Goal: Task Accomplishment & Management: Complete application form

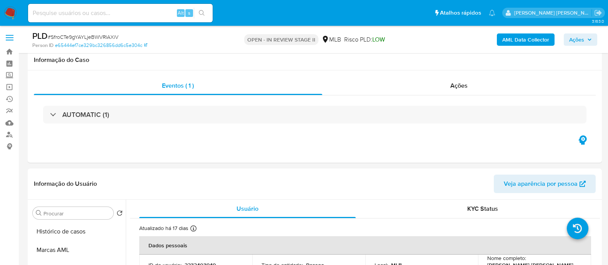
select select "10"
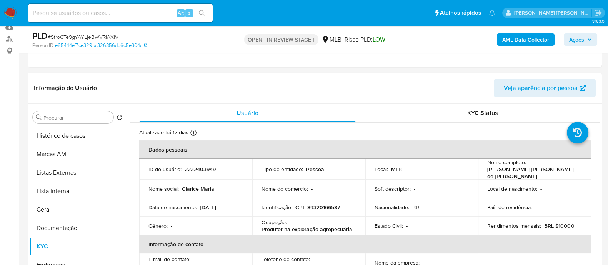
scroll to position [334, 0]
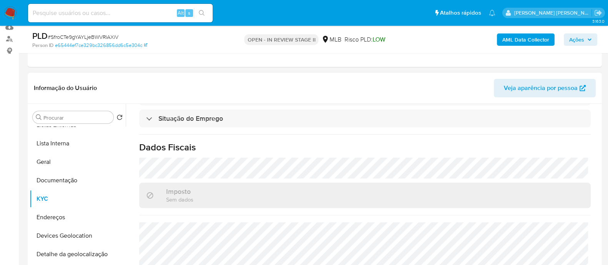
click at [374, 87] on header "Informação do Usuário Veja aparência por pessoa" at bounding box center [315, 88] width 562 height 18
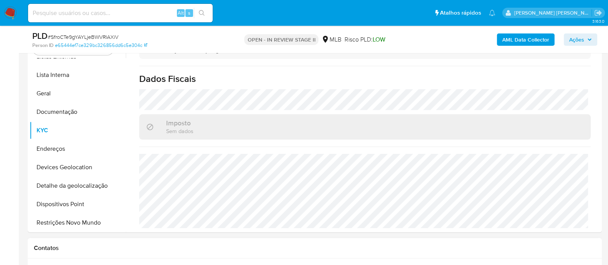
scroll to position [144, 0]
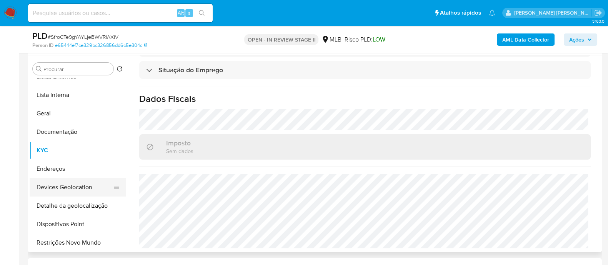
click at [68, 186] on button "Devices Geolocation" at bounding box center [75, 187] width 90 height 18
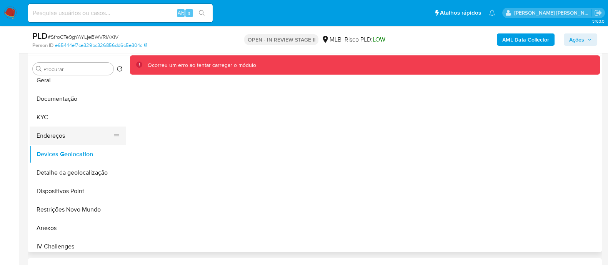
scroll to position [96, 0]
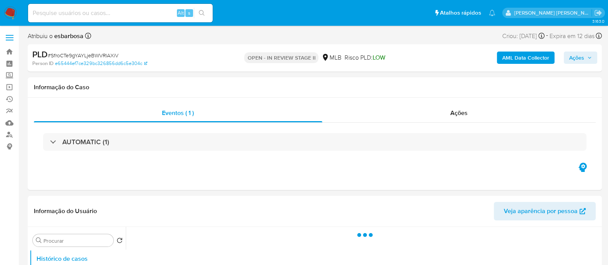
select select "10"
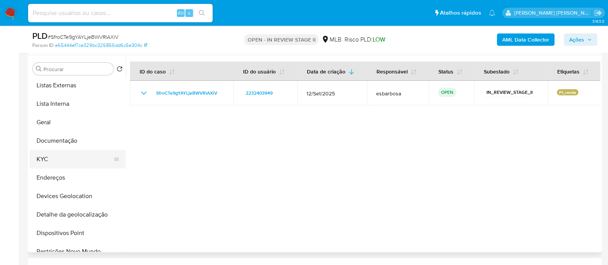
scroll to position [48, 0]
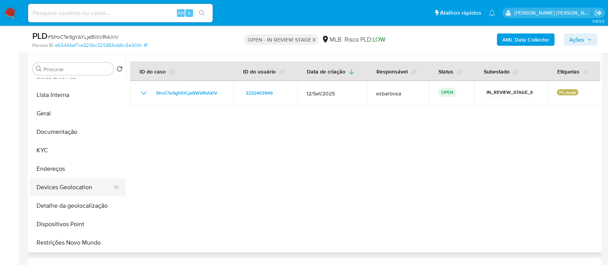
click at [71, 185] on button "Devices Geolocation" at bounding box center [75, 187] width 90 height 18
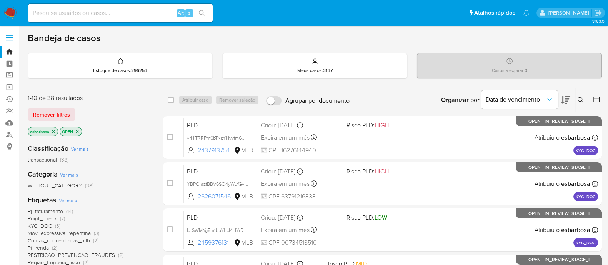
click at [56, 16] on input at bounding box center [120, 13] width 185 height 10
paste input "XTk1oRDhJWdb3OJ1zvJh1jVn"
type input "XTk1oRDhJWdb3OJ1zvJh1jVn"
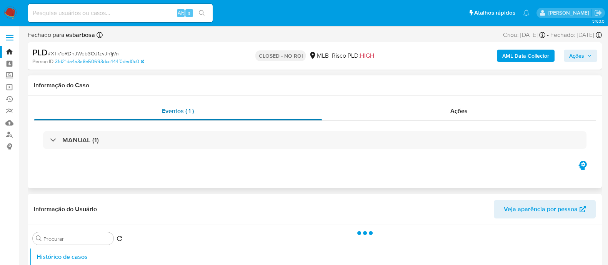
select select "10"
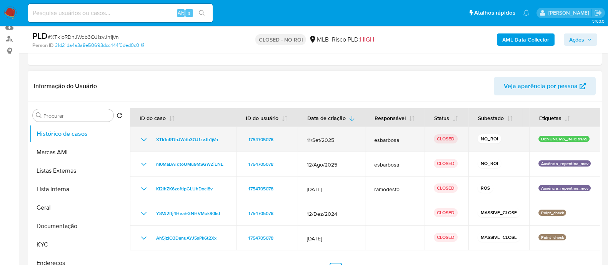
click at [141, 140] on icon "Mostrar/Ocultar" at bounding box center [143, 139] width 9 height 9
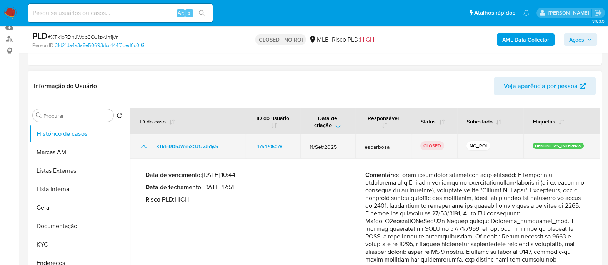
click at [144, 147] on icon "Mostrar/Ocultar" at bounding box center [143, 146] width 9 height 9
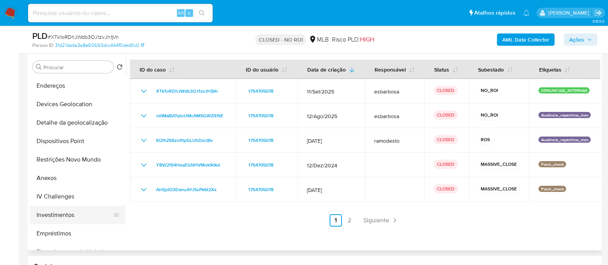
scroll to position [144, 0]
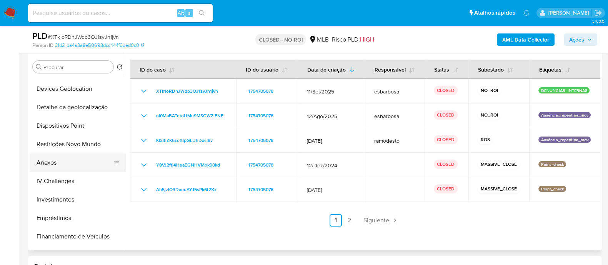
click at [48, 164] on button "Anexos" at bounding box center [75, 162] width 90 height 18
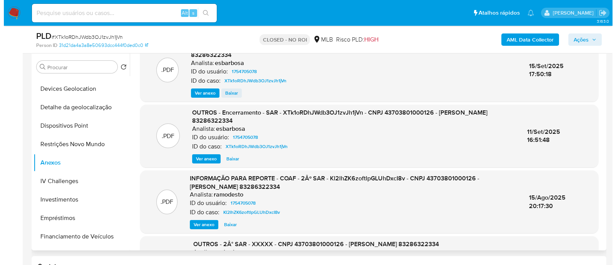
scroll to position [0, 0]
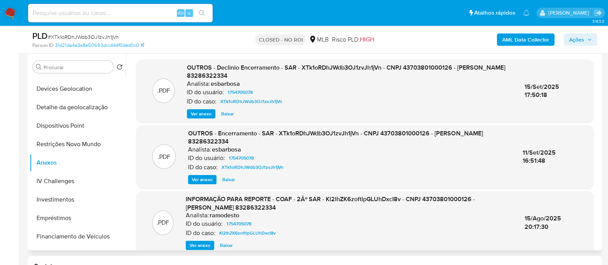
click at [204, 112] on span "Ver anexo" at bounding box center [201, 114] width 21 height 8
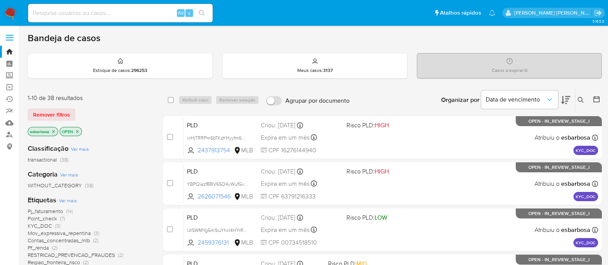
click at [150, 13] on input at bounding box center [120, 13] width 185 height 10
paste input "qqQnnDxByZrOeheCnXhXYB6Q"
type input "qqQnnDxByZrOeheCnXhXYB6Q"
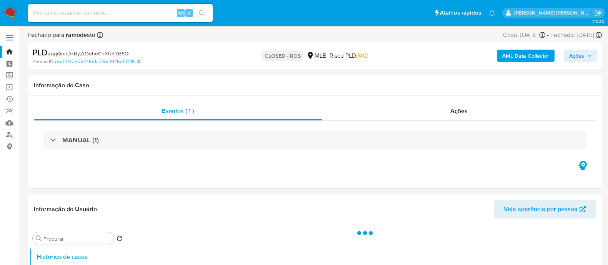
select select "10"
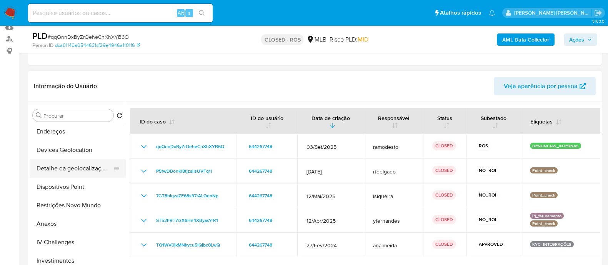
scroll to position [144, 0]
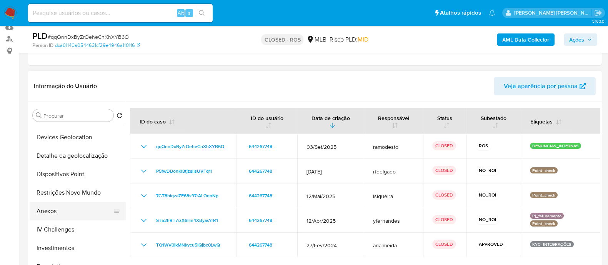
click at [59, 218] on button "Anexos" at bounding box center [75, 211] width 90 height 18
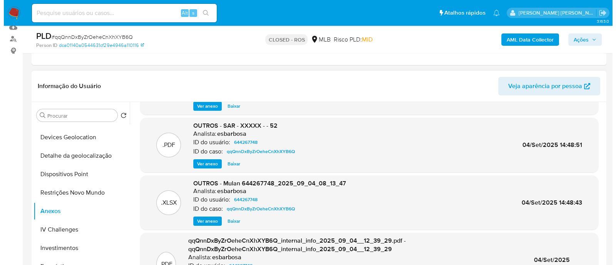
scroll to position [0, 0]
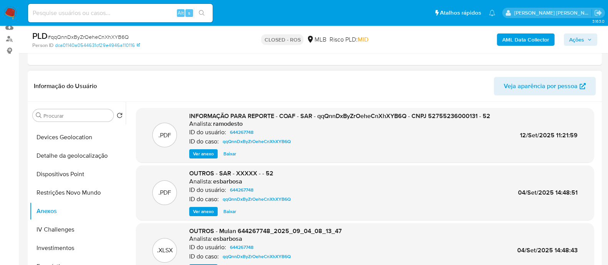
click at [200, 210] on span "Ver anexo" at bounding box center [203, 212] width 21 height 8
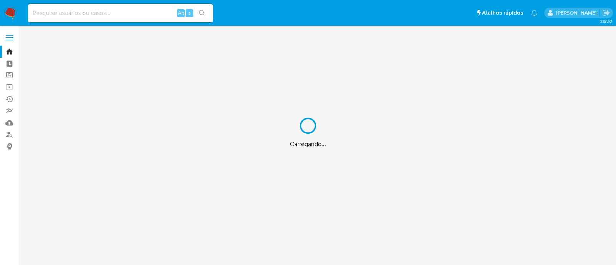
click at [154, 16] on div "Carregando..." at bounding box center [308, 132] width 616 height 265
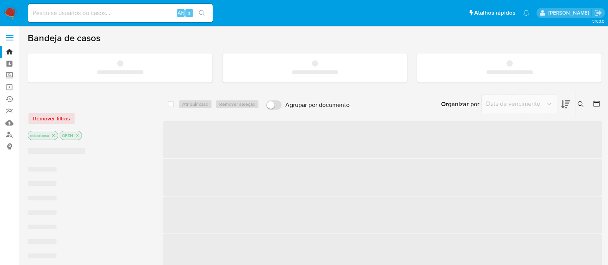
click at [123, 13] on input at bounding box center [120, 13] width 185 height 10
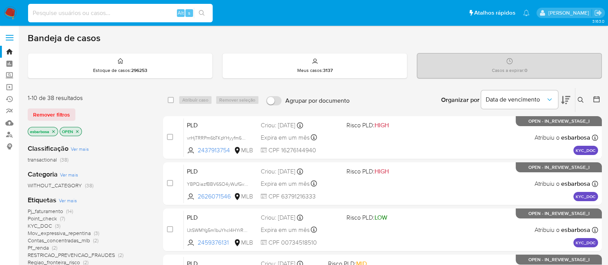
paste input "2084204882"
type input "2084204882"
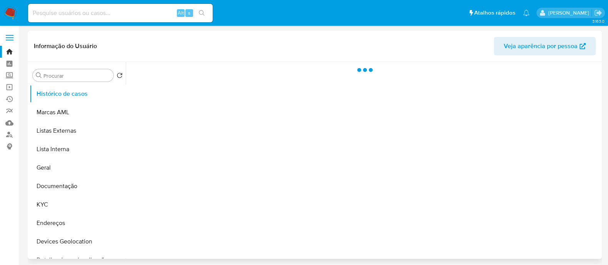
select select "10"
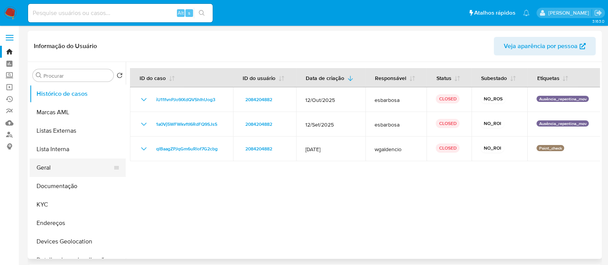
click at [56, 169] on button "Geral" at bounding box center [75, 168] width 90 height 18
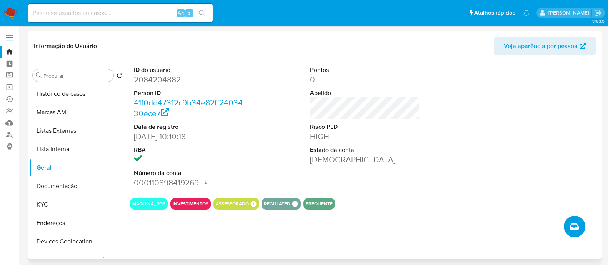
click at [573, 231] on icon "Criar caso manual" at bounding box center [574, 226] width 9 height 9
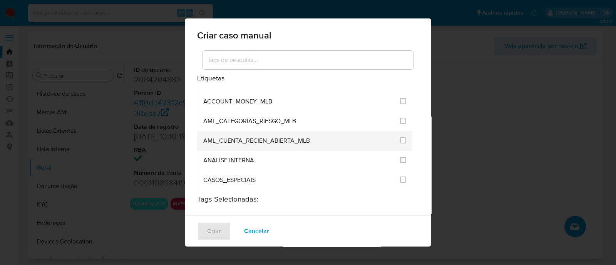
scroll to position [48, 0]
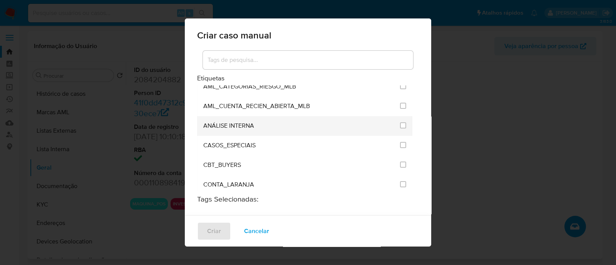
click at [400, 124] on li "ANÁLISE INTERNA" at bounding box center [304, 126] width 215 height 20
click at [400, 123] on input "1886" at bounding box center [403, 125] width 6 height 6
checkbox input "true"
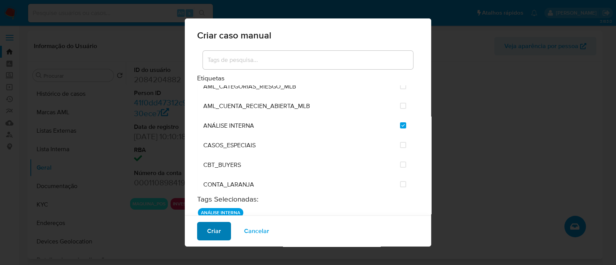
click at [221, 228] on button "Criar" at bounding box center [214, 231] width 34 height 18
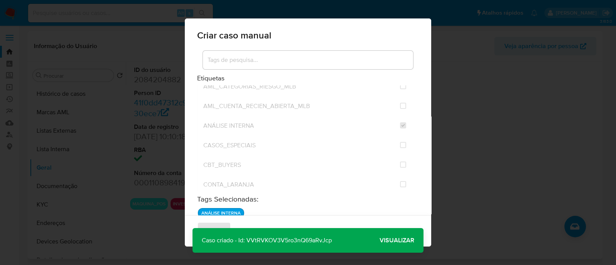
click at [395, 240] on span "Visualizar" at bounding box center [396, 240] width 35 height 0
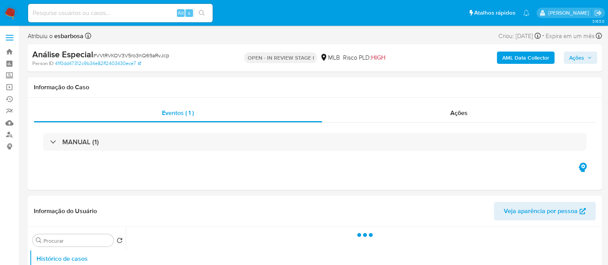
click at [577, 58] on span "Ações" at bounding box center [576, 58] width 15 height 12
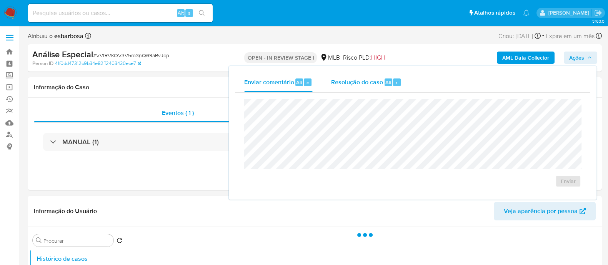
click at [362, 82] on span "Resolução do caso" at bounding box center [357, 82] width 52 height 9
select select "10"
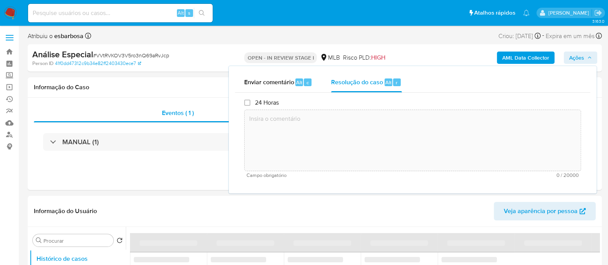
click at [331, 124] on textarea at bounding box center [413, 141] width 336 height 62
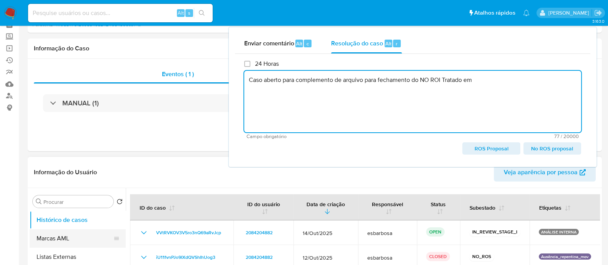
scroll to position [48, 0]
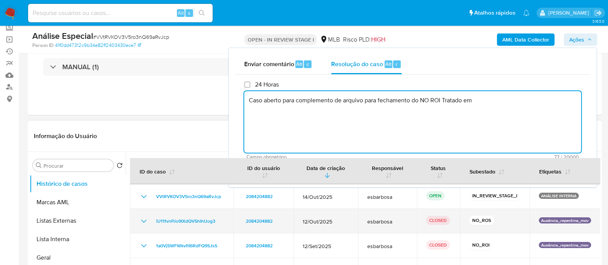
type textarea "Caso aberto para complemento de arquivo para fechamento do NO ROI Tratado em"
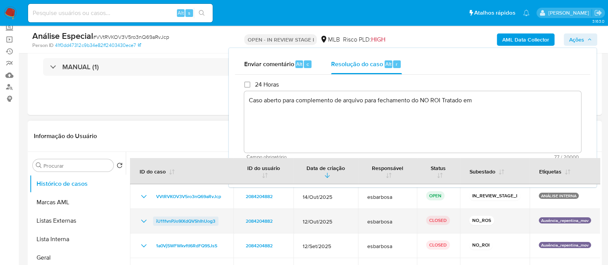
drag, startPoint x: 222, startPoint y: 224, endPoint x: 155, endPoint y: 219, distance: 66.7
click at [155, 219] on div "iU11fvnPJo9IXdQVShIhUog3" at bounding box center [181, 221] width 85 height 9
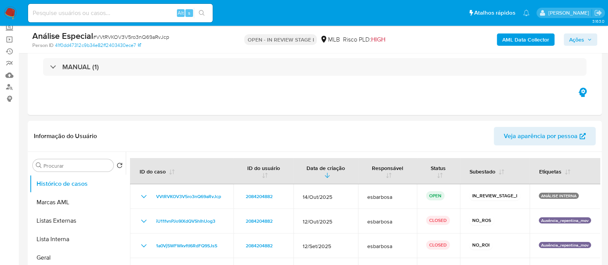
click at [577, 41] on span "Ações" at bounding box center [576, 39] width 15 height 12
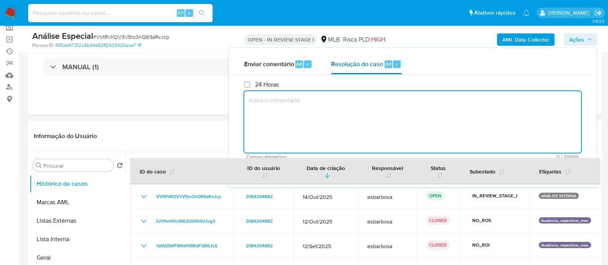
click at [358, 64] on span "Resolução do caso" at bounding box center [357, 63] width 52 height 9
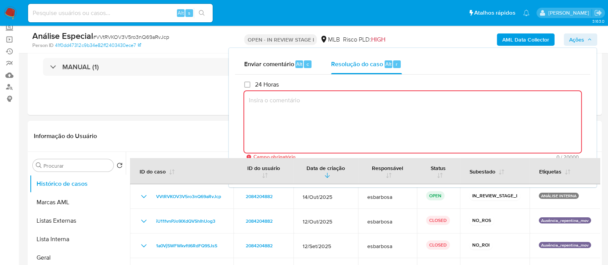
click at [408, 106] on textarea at bounding box center [412, 122] width 337 height 62
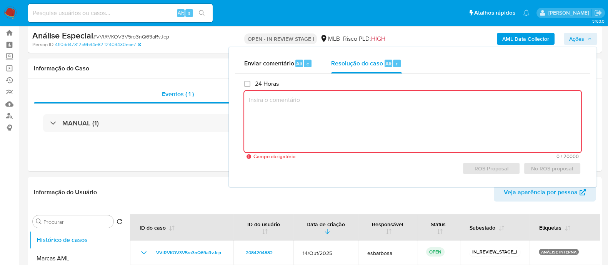
scroll to position [0, 0]
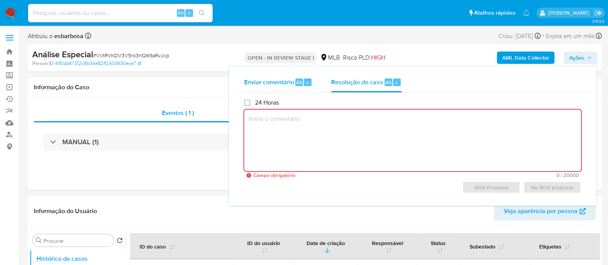
click at [287, 80] on span "Enviar comentário" at bounding box center [269, 82] width 50 height 9
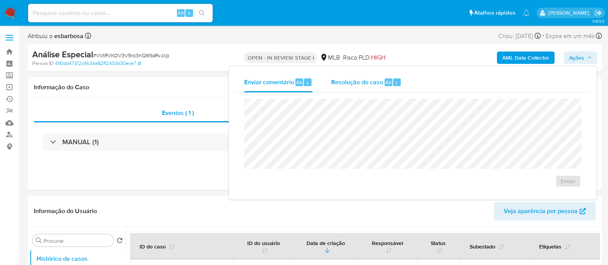
click at [364, 83] on span "Resolução do caso" at bounding box center [357, 82] width 52 height 9
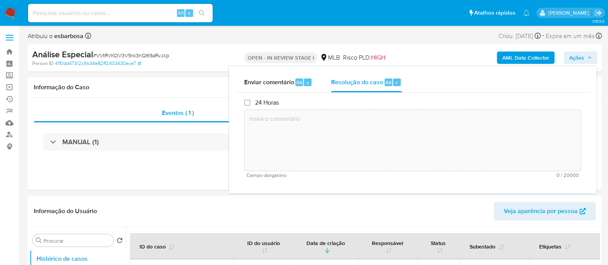
click at [416, 128] on textarea at bounding box center [413, 141] width 336 height 62
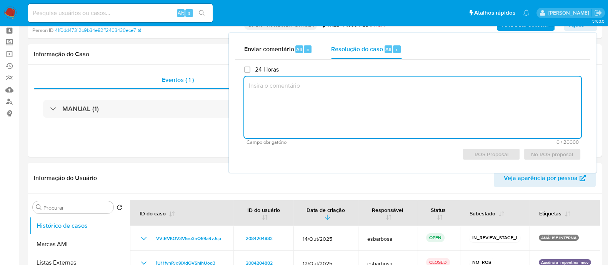
scroll to position [48, 0]
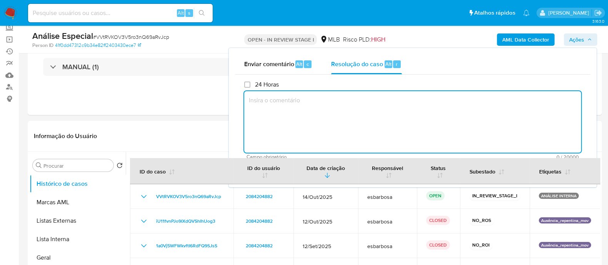
click at [313, 107] on textarea at bounding box center [412, 122] width 337 height 62
paste textarea "iU11fvnPJo9IXdQVShIhUog3"
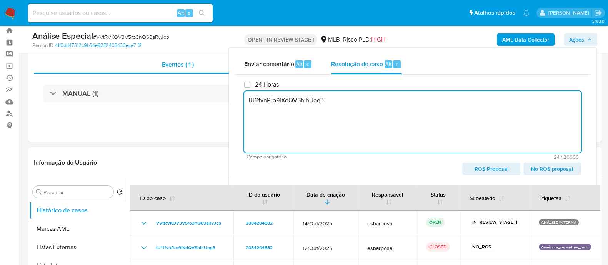
scroll to position [0, 0]
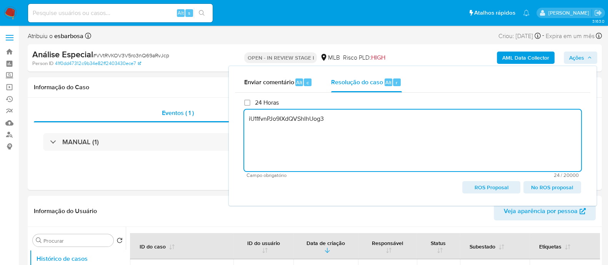
click at [249, 120] on textarea "iU11fvnPJo9IXdQVShIhUog3" at bounding box center [412, 141] width 337 height 62
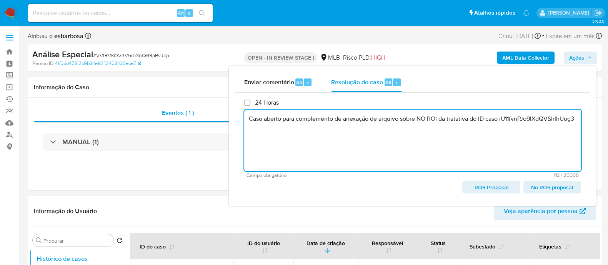
type textarea "Caso aberto para complemento de anexação de arquivo sobre NO ROI da tratativa d…"
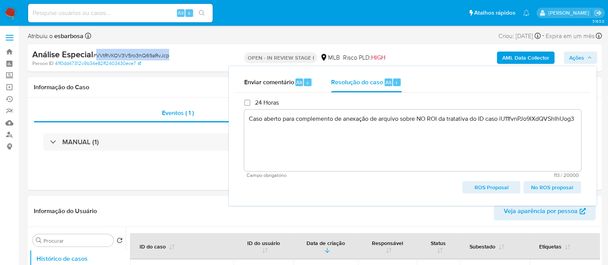
drag, startPoint x: 179, startPoint y: 57, endPoint x: 97, endPoint y: 53, distance: 82.1
click at [97, 53] on div "Análise Especial # VVtRVKOV3V5ro3nQ69aRvJcp" at bounding box center [124, 55] width 185 height 12
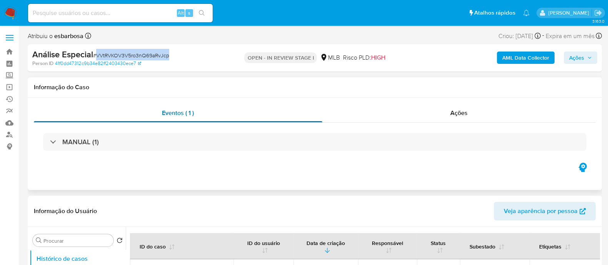
copy span "VVtRVKOV3V5ro3nQ69aRvJcp"
click at [576, 60] on span "Ações" at bounding box center [576, 58] width 15 height 12
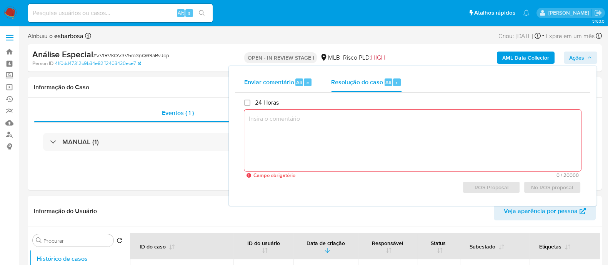
click at [262, 81] on span "Enviar comentário" at bounding box center [269, 82] width 50 height 9
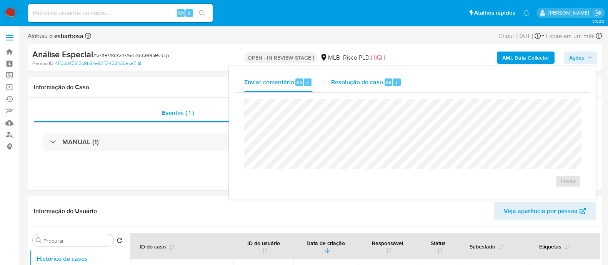
click at [350, 88] on div "Resolução do caso Alt r" at bounding box center [366, 82] width 70 height 20
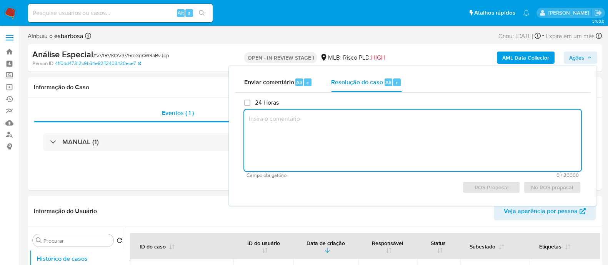
click at [309, 122] on textarea at bounding box center [412, 141] width 337 height 62
paste textarea "VVtRVKOV3V5ro3nQ69aRvJcp"
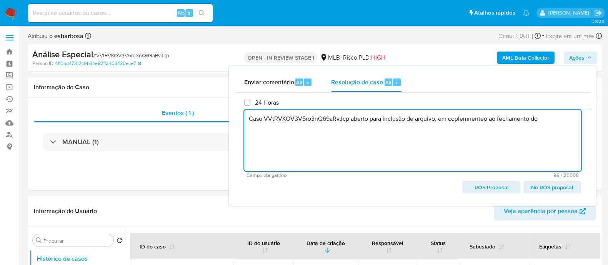
drag, startPoint x: 544, startPoint y: 116, endPoint x: 242, endPoint y: 117, distance: 302.4
click at [242, 117] on div "24 Horas Caso VVtRVKOV3V5ro3nQ69aRvJcp aberto para inclusão de arquivo, em copl…" at bounding box center [412, 146] width 355 height 107
type textarea "Caso VVtRVKOV3V5ro3nQ69aRvJcp aberto para inclusão de arquivo, em coplemnenteo …"
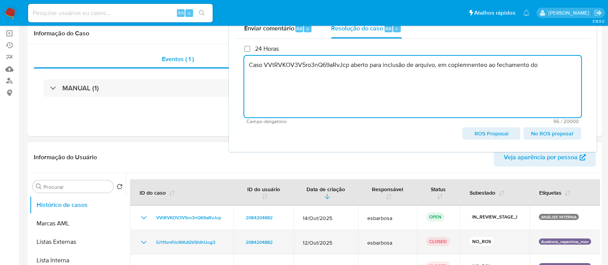
scroll to position [96, 0]
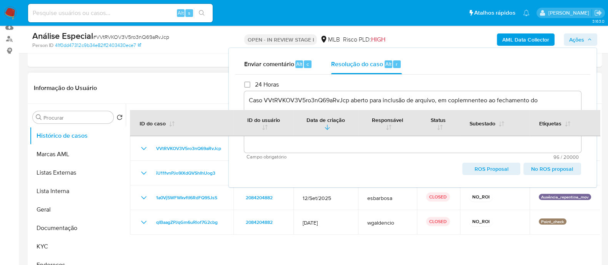
click at [204, 93] on header "Informação do Usuário Veja aparência por pessoa" at bounding box center [315, 88] width 562 height 18
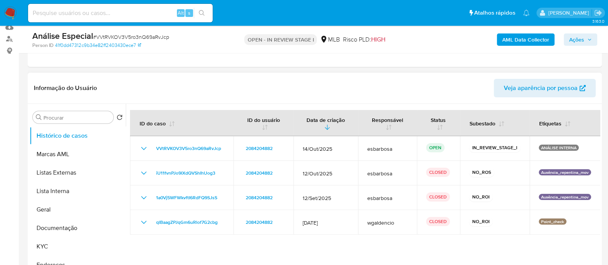
click at [191, 90] on header "Informação do Usuário Veja aparência por pessoa" at bounding box center [315, 88] width 562 height 18
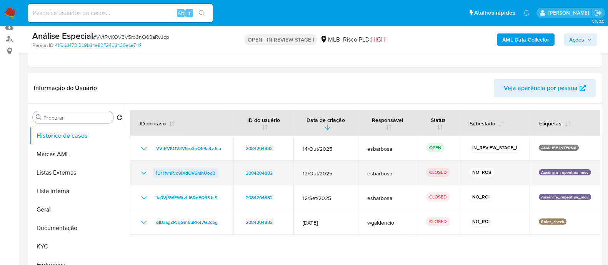
drag, startPoint x: 217, startPoint y: 172, endPoint x: 155, endPoint y: 174, distance: 62.7
click at [155, 174] on div "iU11fvnPJo9IXdQVShIhUog3" at bounding box center [181, 173] width 85 height 9
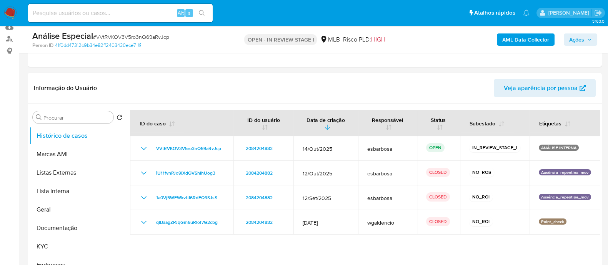
click at [577, 39] on span "Ações" at bounding box center [576, 39] width 15 height 12
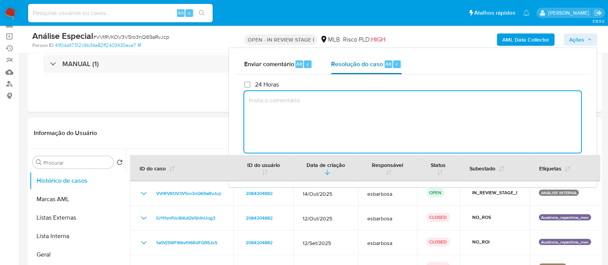
scroll to position [0, 0]
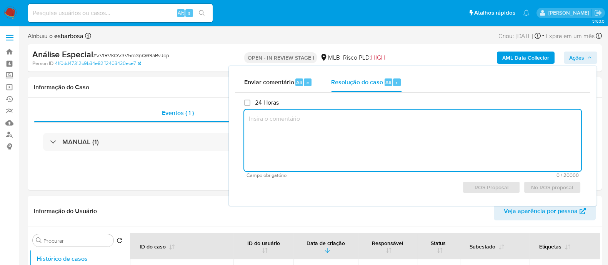
click at [335, 118] on textarea at bounding box center [412, 141] width 337 height 62
paste textarea "Caso VVtRVKOV3V5ro3nQ69aRvJcp aberto para inclusão de arquivo, em complemento a…"
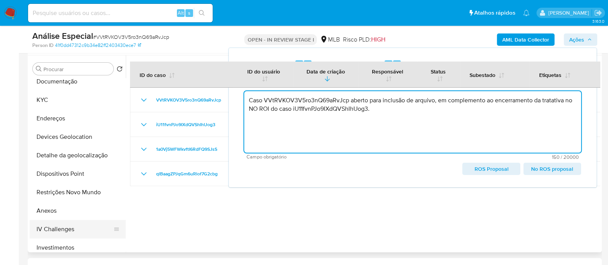
scroll to position [144, 0]
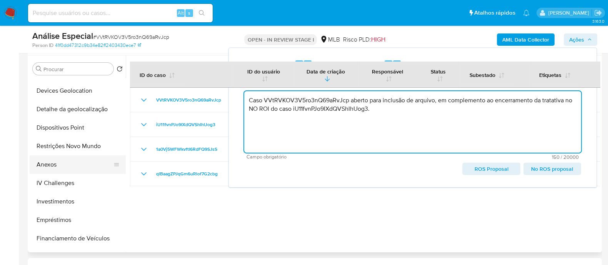
type textarea "Caso VVtRVKOV3V5ro3nQ69aRvJcp aberto para inclusão de arquivo, em complemento a…"
click at [65, 171] on button "Anexos" at bounding box center [75, 164] width 90 height 18
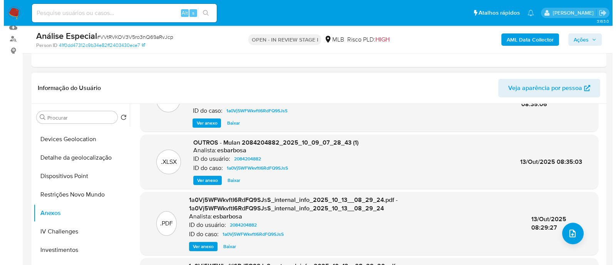
scroll to position [90, 0]
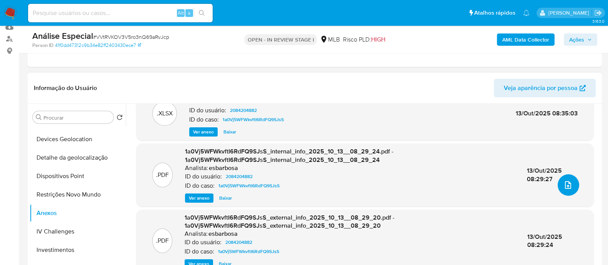
click at [564, 187] on icon "upload-file" at bounding box center [568, 184] width 9 height 9
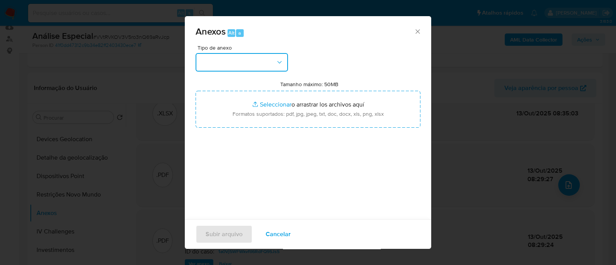
click at [231, 66] on button "button" at bounding box center [241, 62] width 92 height 18
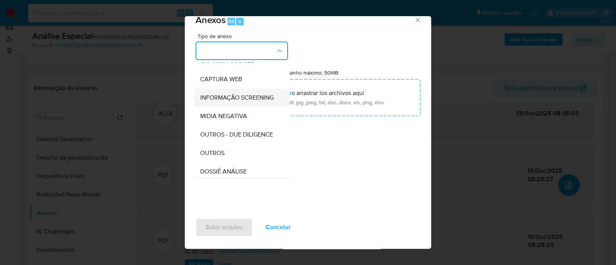
scroll to position [96, 0]
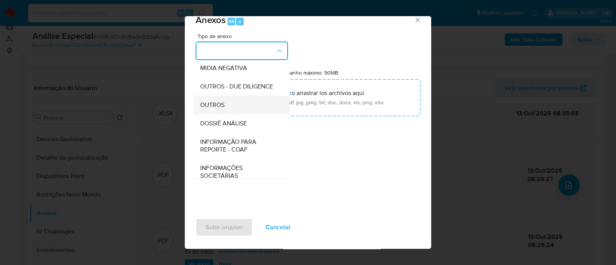
click at [221, 109] on span "OUTROS" at bounding box center [212, 105] width 24 height 8
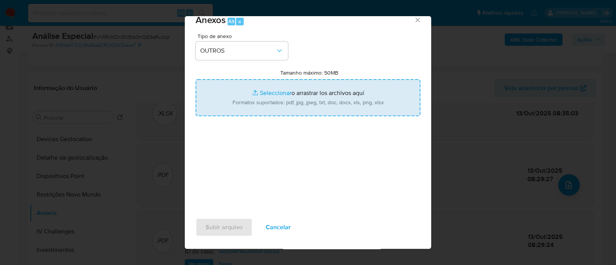
click at [265, 94] on input "Tamanho máximo: 50MB Seleccionar archivos" at bounding box center [307, 97] width 225 height 37
type input "C:\fakepath\E-mail de Mercadolibre SRL - Re_ Usuário PJ - CNPJ baixado.pdf"
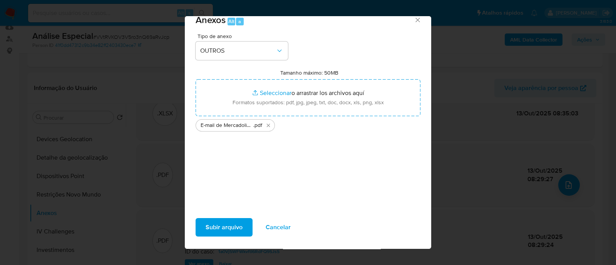
click at [217, 228] on span "Subir arquivo" at bounding box center [223, 227] width 37 height 17
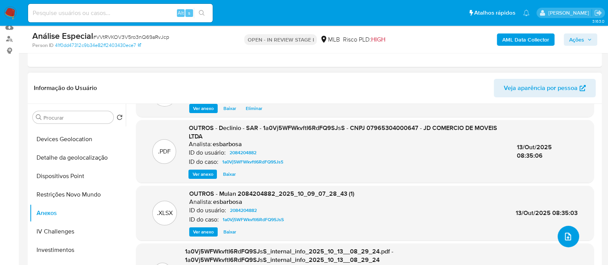
scroll to position [0, 0]
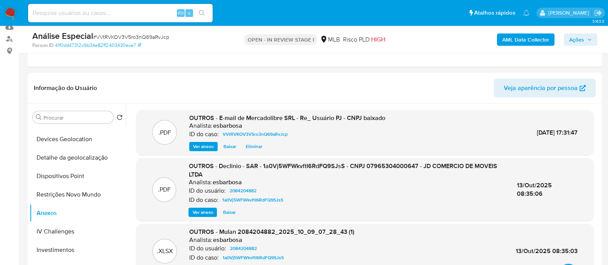
click at [574, 39] on span "Ações" at bounding box center [576, 39] width 15 height 12
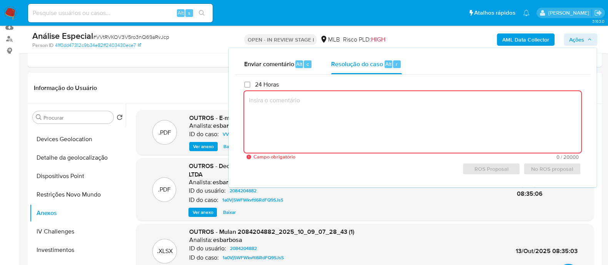
click at [323, 112] on textarea at bounding box center [412, 122] width 337 height 62
paste textarea "Caso VVtRVKOV3V5ro3nQ69aRvJcp aberto para inclusão de arquivo, em complemento a…"
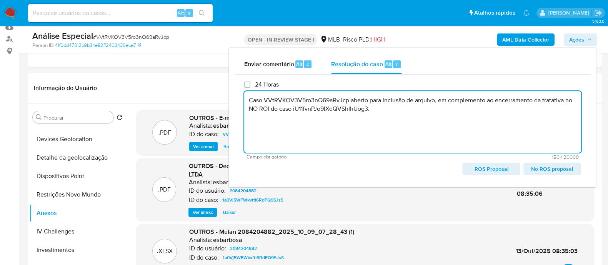
drag, startPoint x: 567, startPoint y: 100, endPoint x: 573, endPoint y: 98, distance: 6.3
click at [573, 98] on textarea "Caso VVtRVKOV3V5ro3nQ69aRvJcp aberto para inclusão de arquivo, em complemento a…" at bounding box center [412, 122] width 337 height 62
drag, startPoint x: 342, startPoint y: 110, endPoint x: 247, endPoint y: 104, distance: 94.9
click at [247, 104] on textarea "Caso VVtRVKOV3V5ro3nQ69aRvJcp aberto para inclusão de arquivo, em complemento a…" at bounding box center [412, 122] width 337 height 62
click at [556, 170] on span "No ROS proposal" at bounding box center [552, 169] width 47 height 11
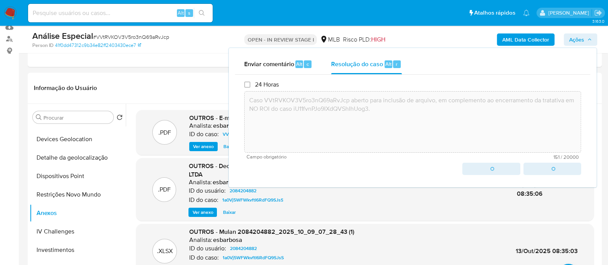
type textarea "Caso VVtRVKOV3V5ro3nQ69aRvJcp aberto para inclusão de arquivo, em complemento a…"
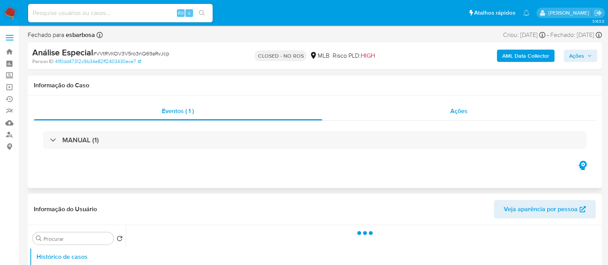
select select "10"
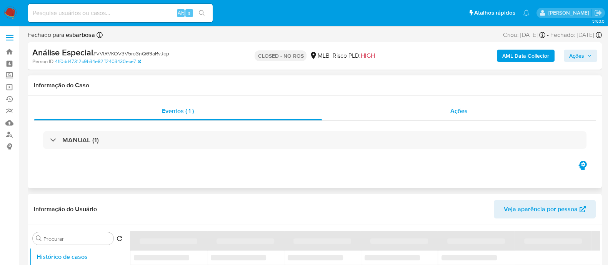
click at [441, 116] on div "Ações" at bounding box center [459, 111] width 274 height 18
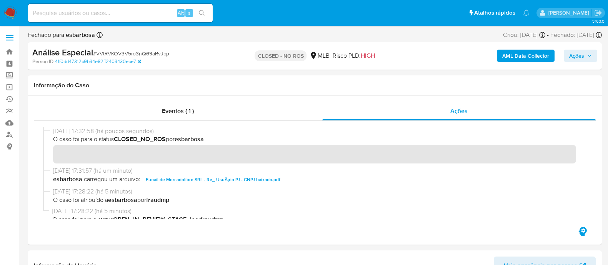
click at [141, 52] on span "# VVtRVKOV3V5ro3nQ69aRvJcp" at bounding box center [131, 54] width 76 height 8
copy span "VVtRVKOV3V5ro3nQ69aRvJcp"
